Goal: Transaction & Acquisition: Purchase product/service

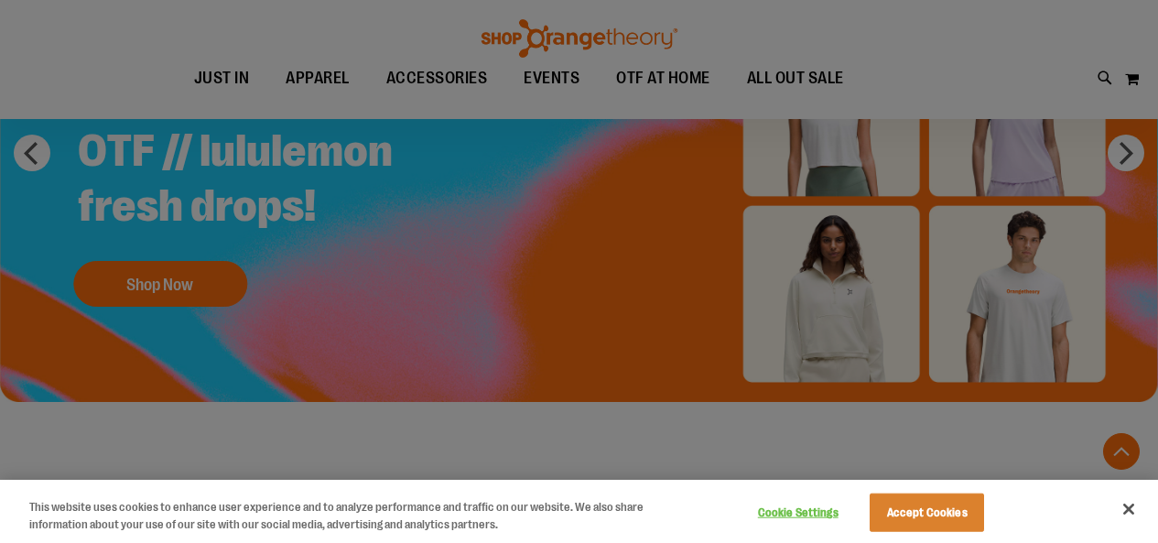
scroll to position [1117, 0]
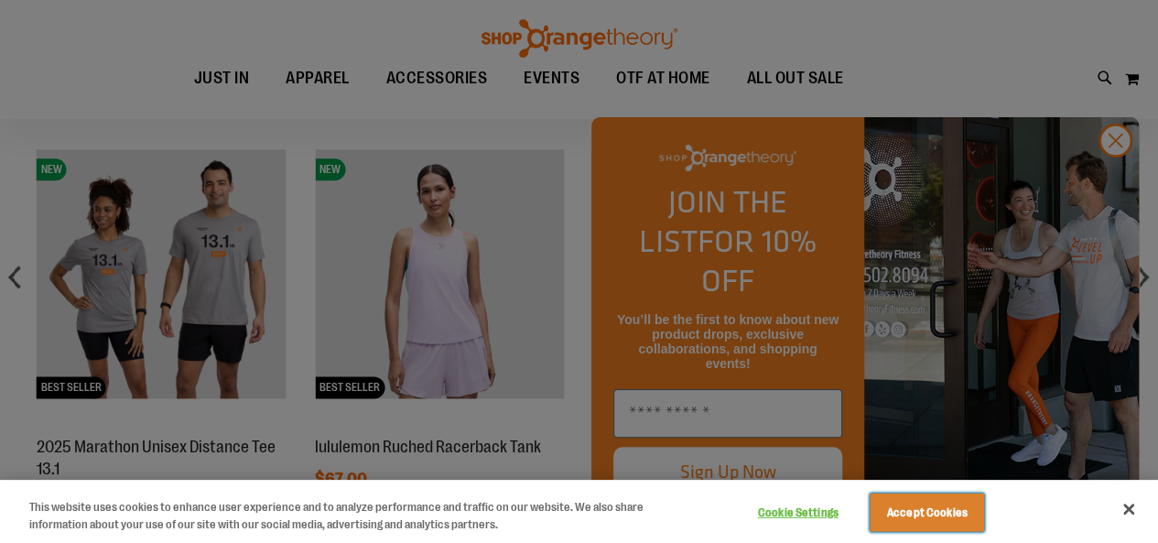
click at [957, 518] on button "Accept Cookies" at bounding box center [927, 513] width 114 height 38
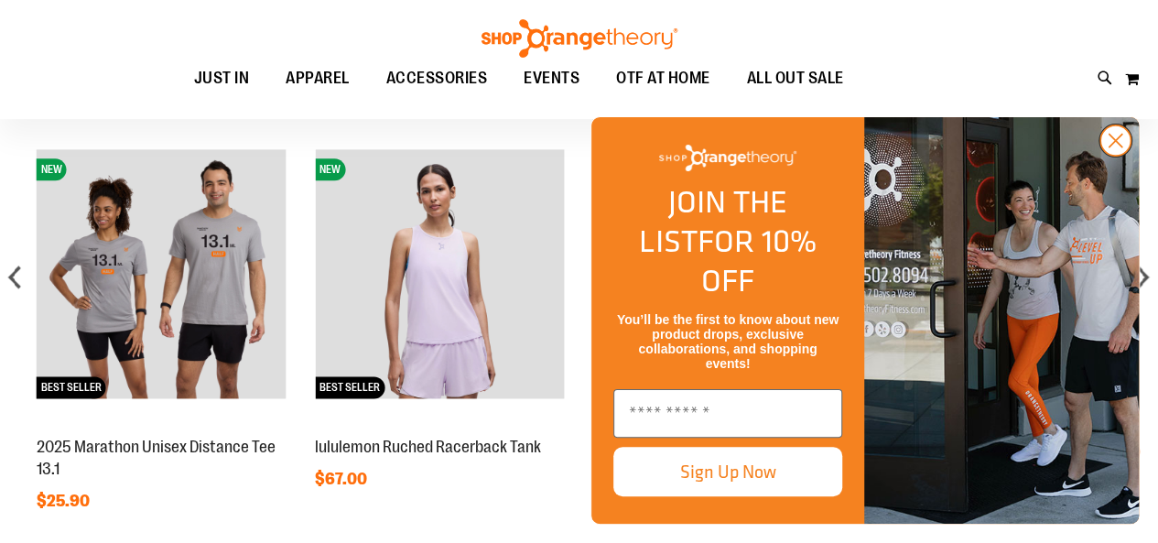
click at [1117, 156] on circle "Close dialog" at bounding box center [1116, 140] width 30 height 30
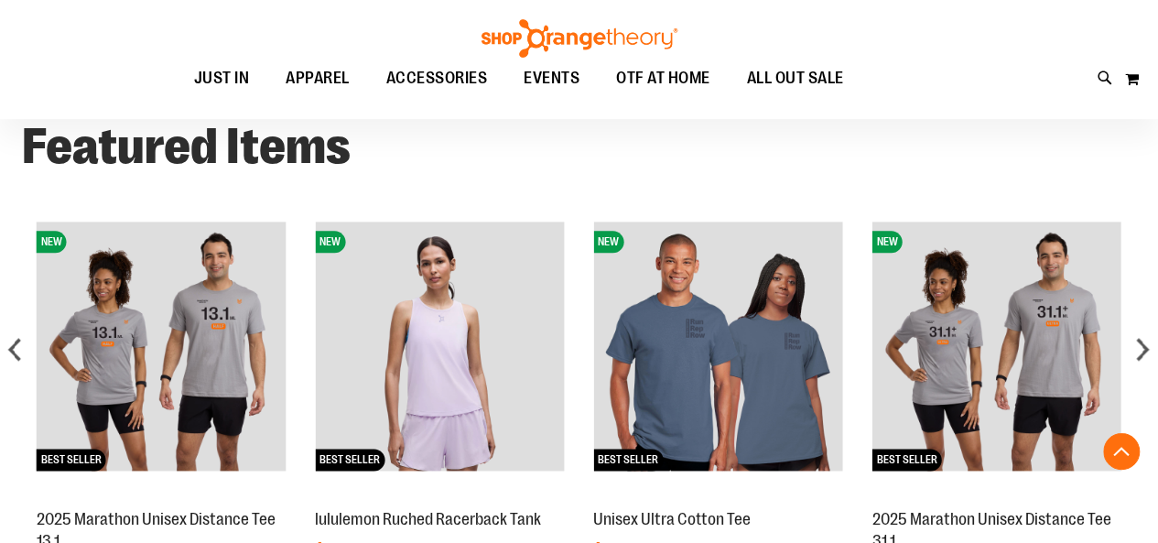
scroll to position [1021, 0]
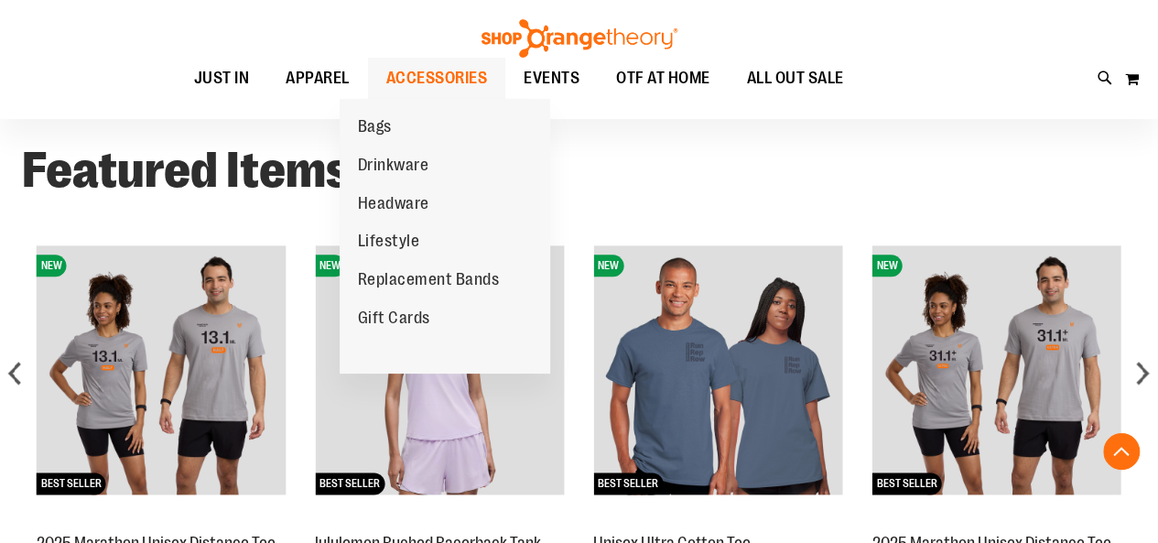
click at [443, 82] on span "ACCESSORIES" at bounding box center [437, 78] width 102 height 41
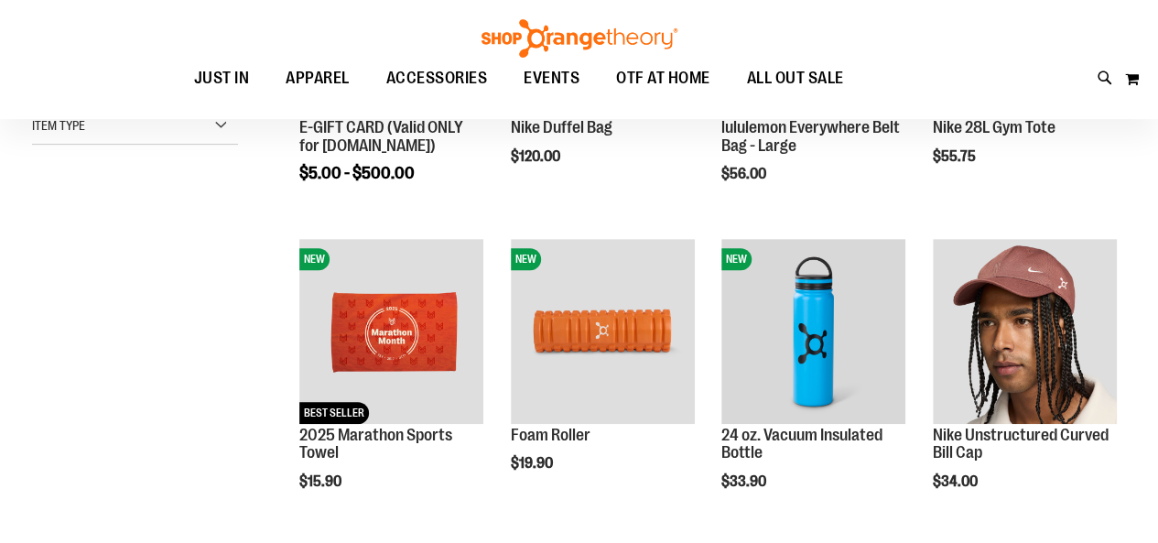
scroll to position [239, 0]
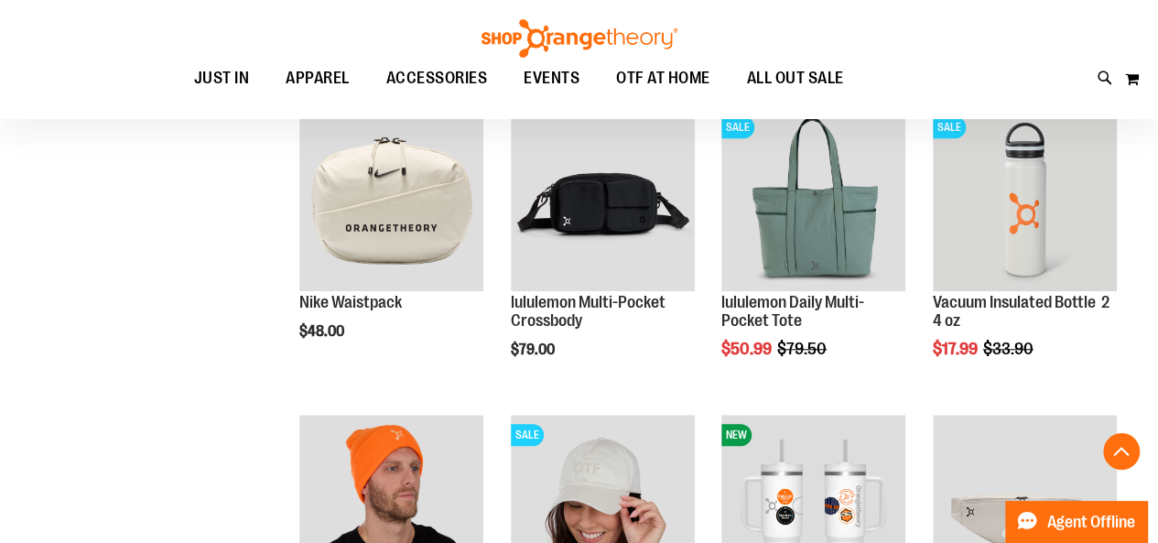
scroll to position [706, 0]
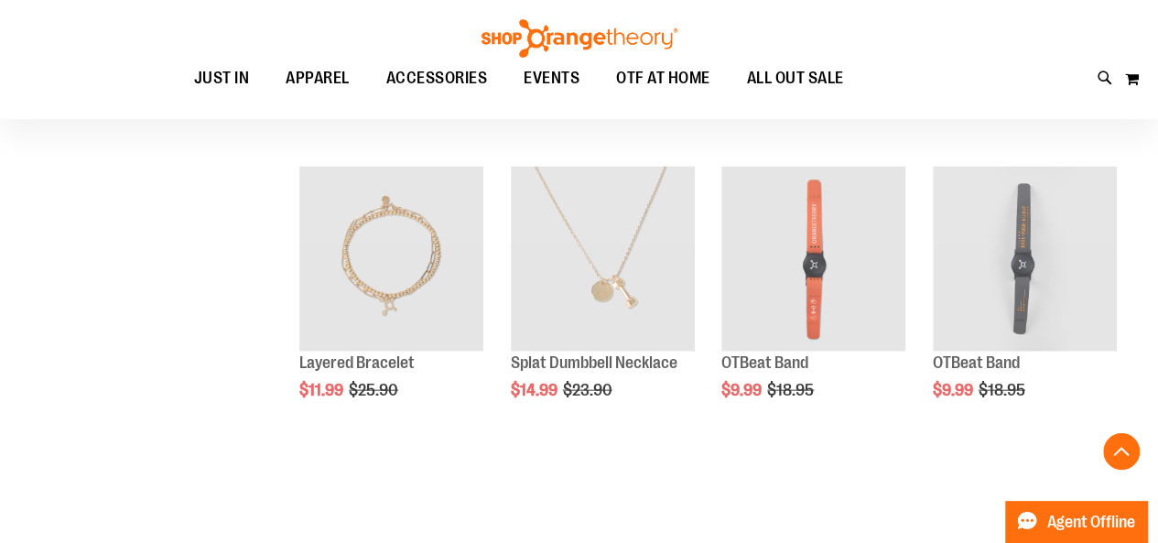
scroll to position [1604, 0]
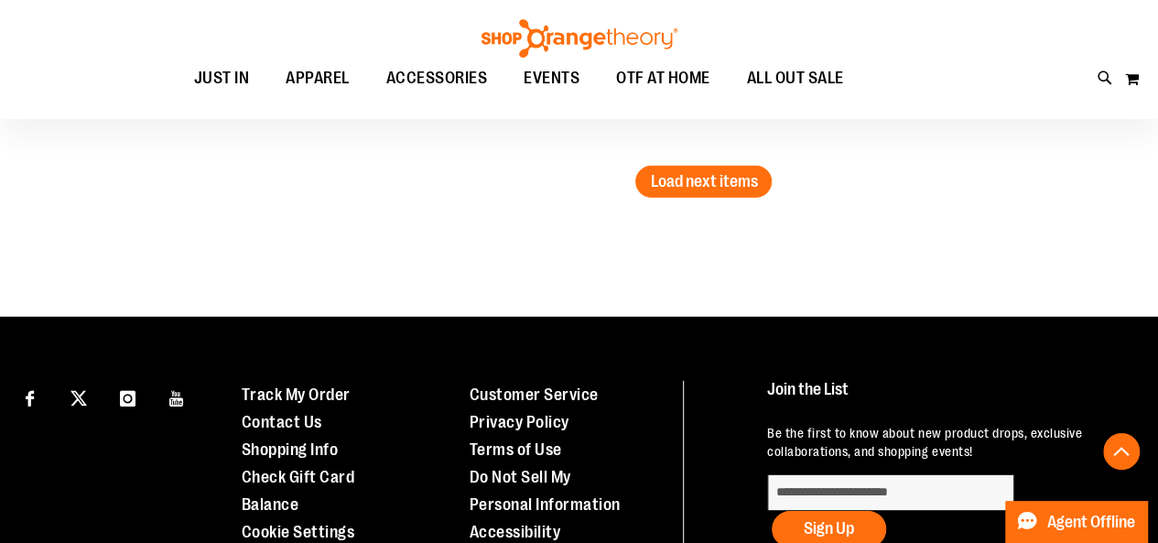
scroll to position [2776, 0]
